Goal: Navigation & Orientation: Find specific page/section

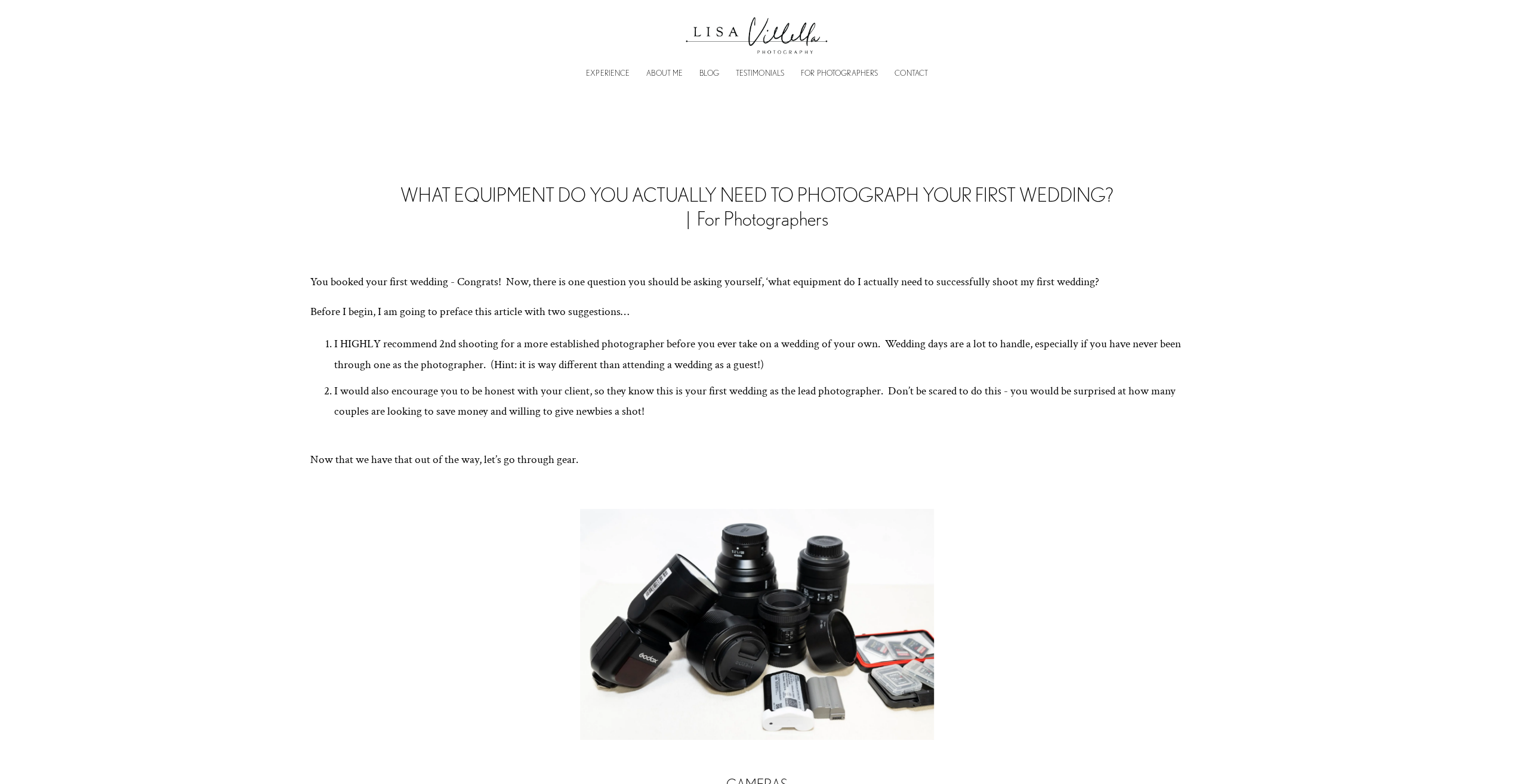
click at [731, 38] on img at bounding box center [757, 32] width 155 height 55
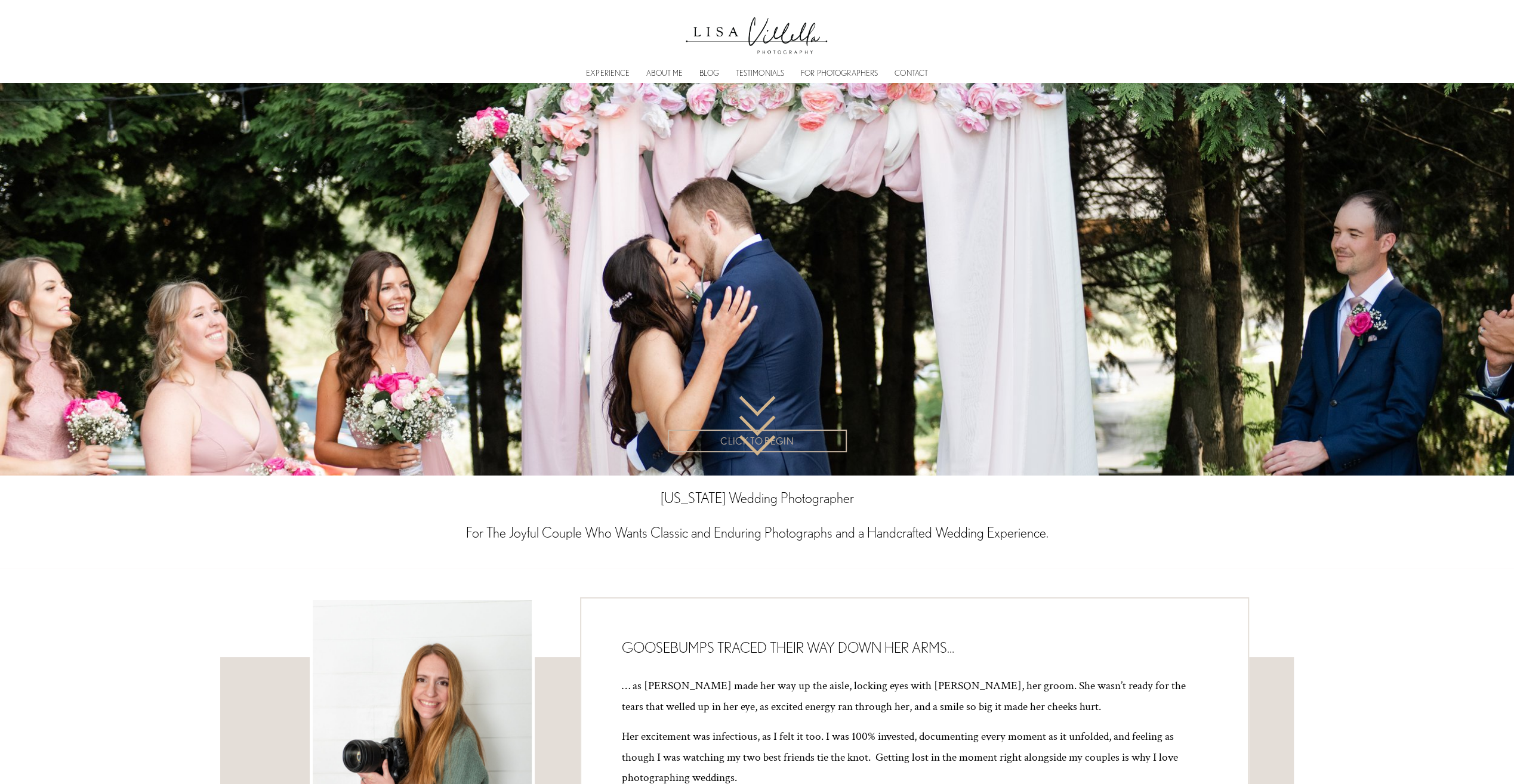
click at [749, 436] on link "CLICK TO BEGIN" at bounding box center [757, 441] width 179 height 23
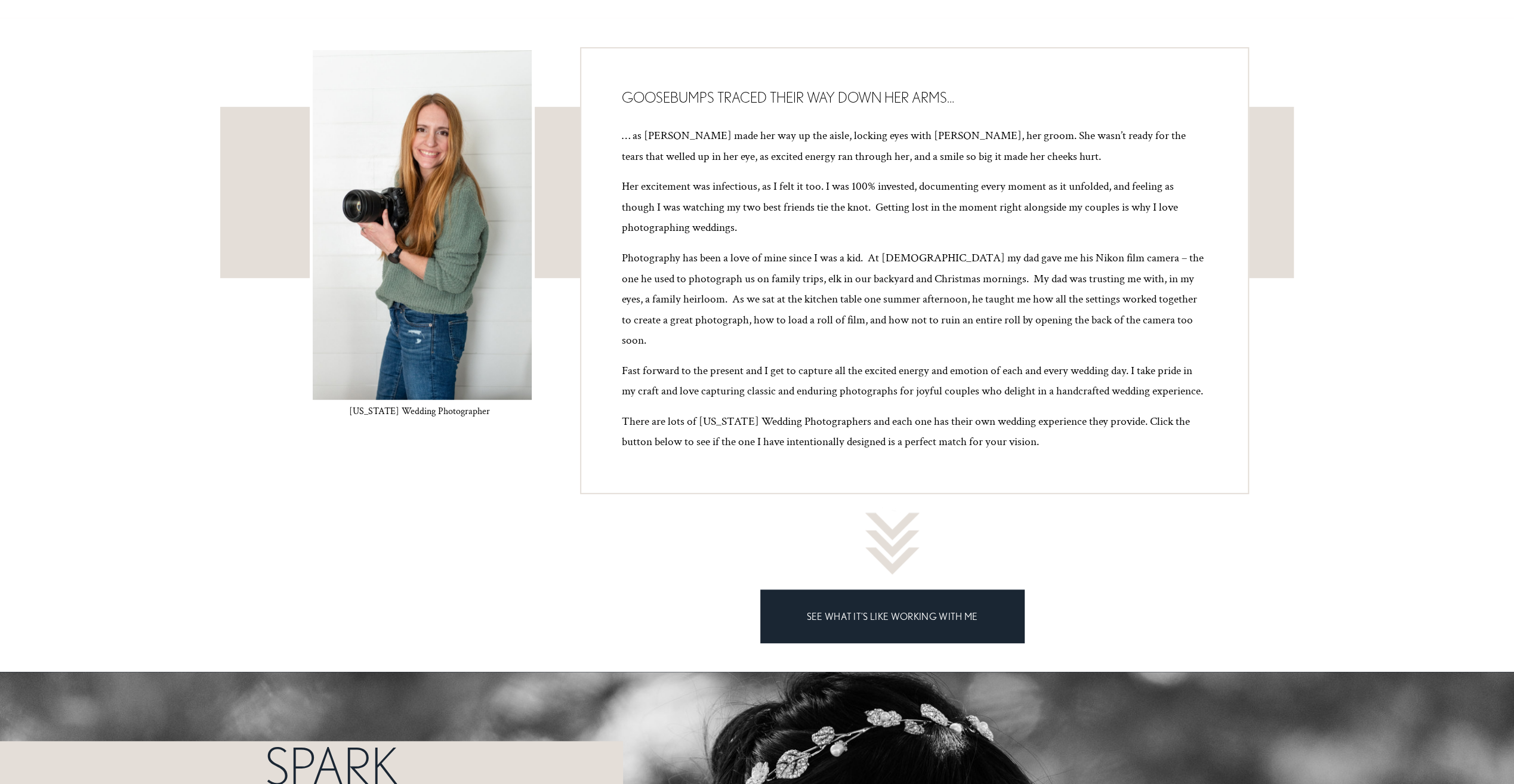
scroll to position [554, 0]
